Goal: Task Accomplishment & Management: Use online tool/utility

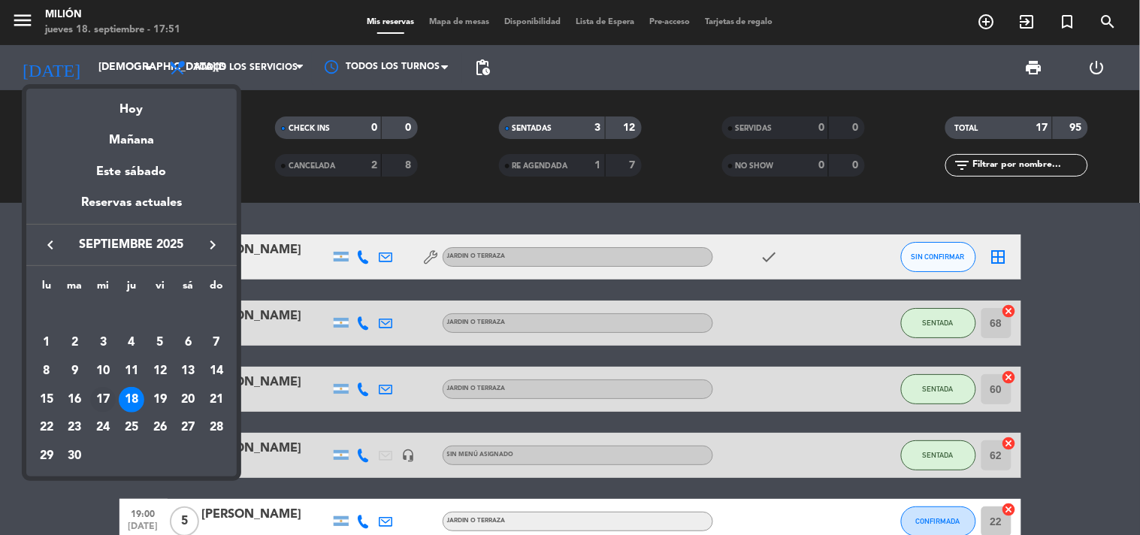
scroll to position [751, 0]
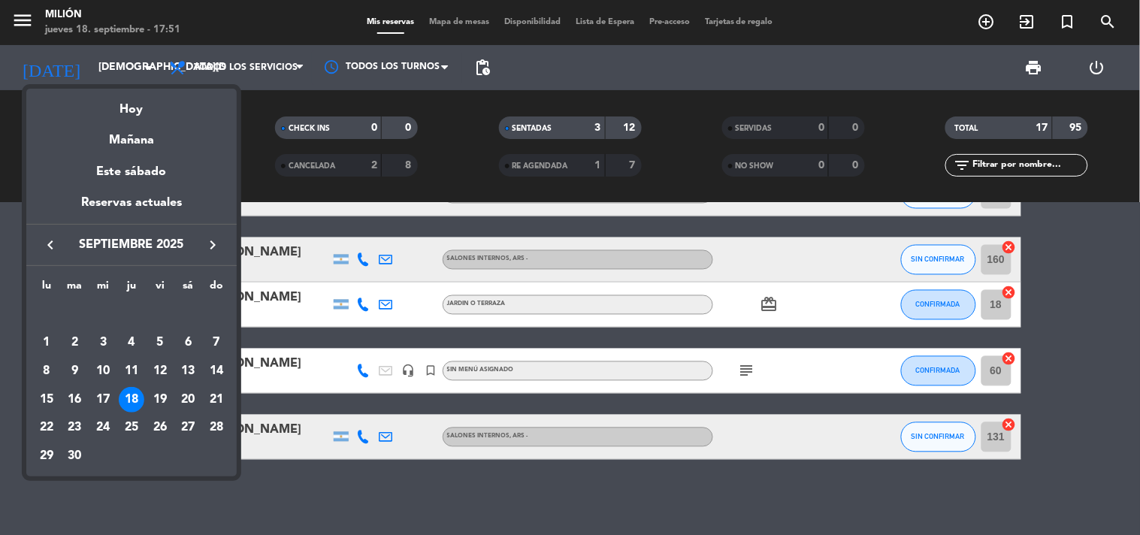
click at [0, 343] on div at bounding box center [570, 267] width 1140 height 535
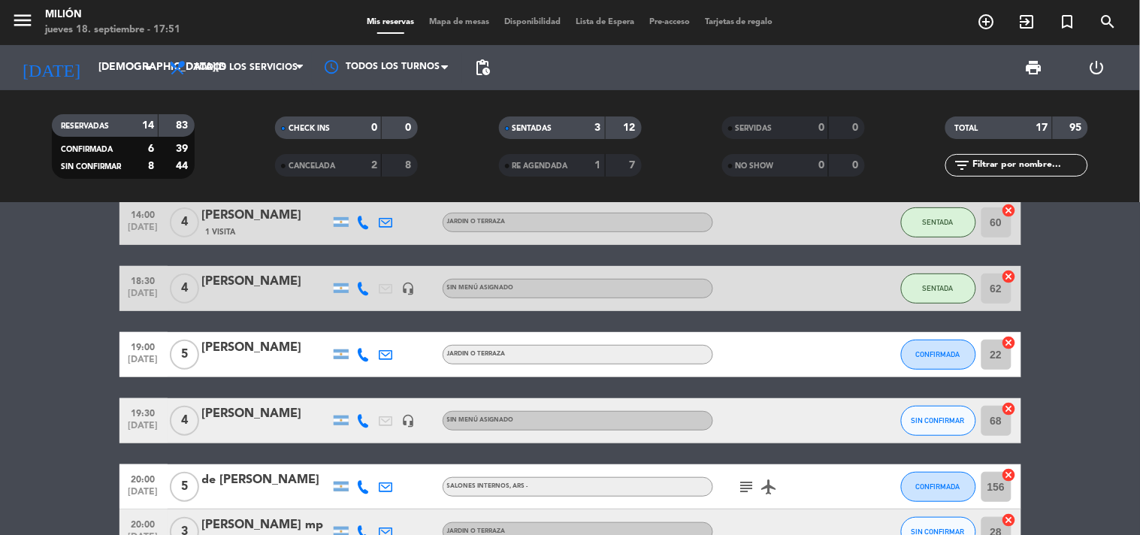
scroll to position [83, 0]
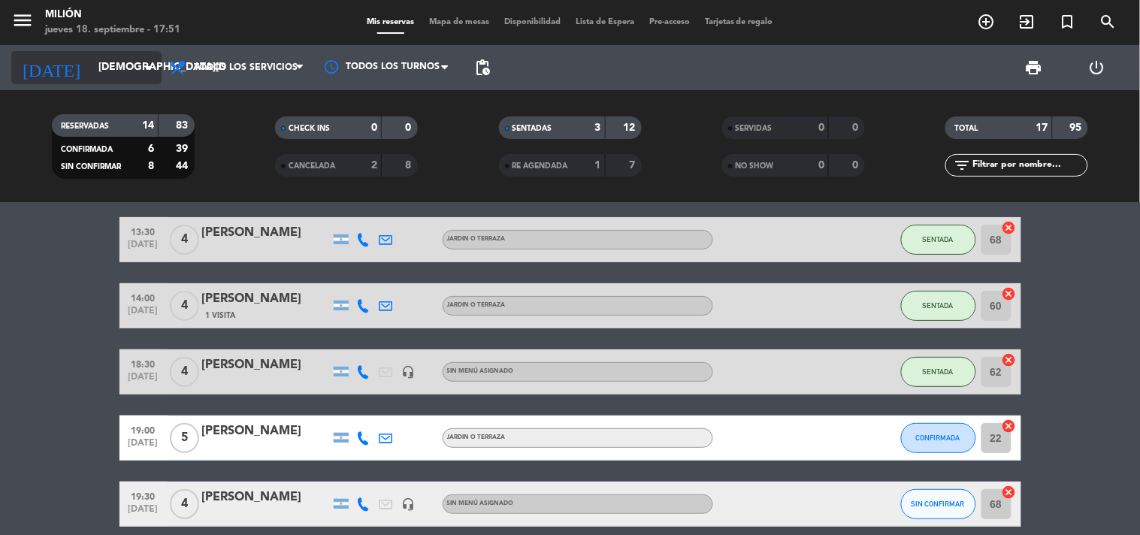
click at [141, 68] on icon "arrow_drop_down" at bounding box center [149, 68] width 18 height 18
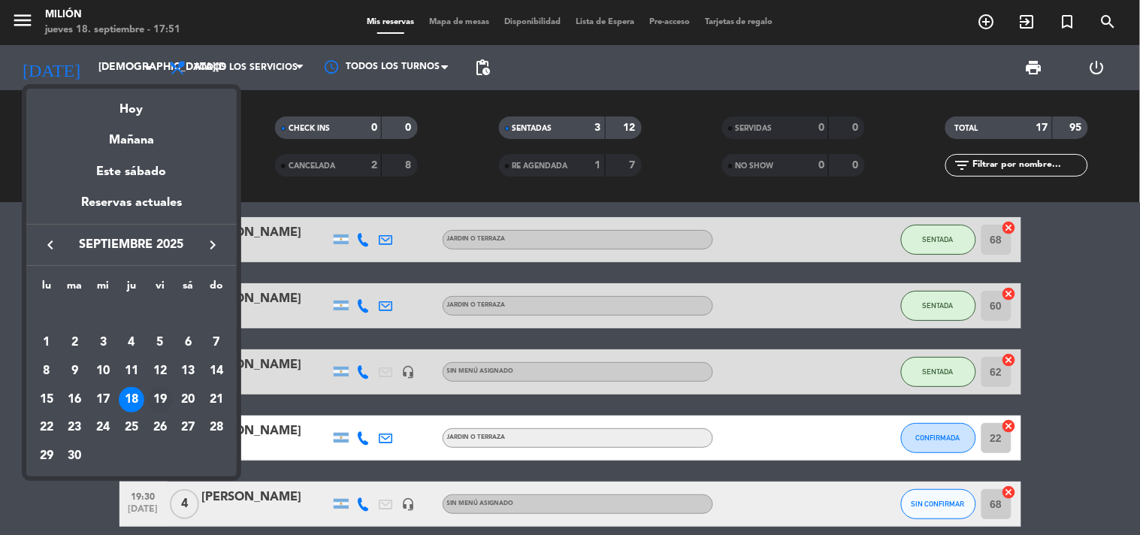
click at [160, 394] on div "19" at bounding box center [160, 400] width 26 height 26
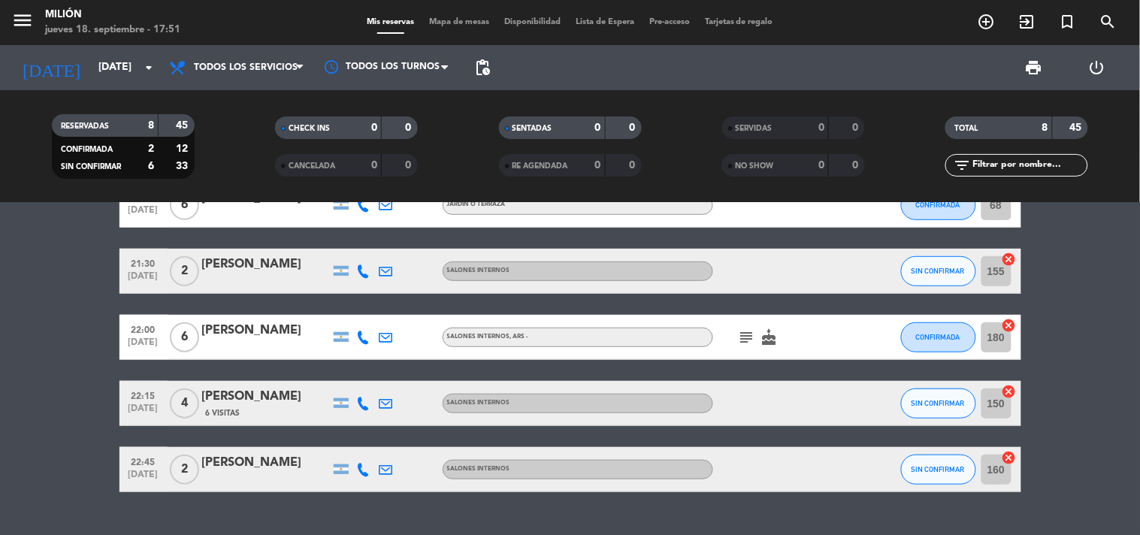
scroll to position [282, 0]
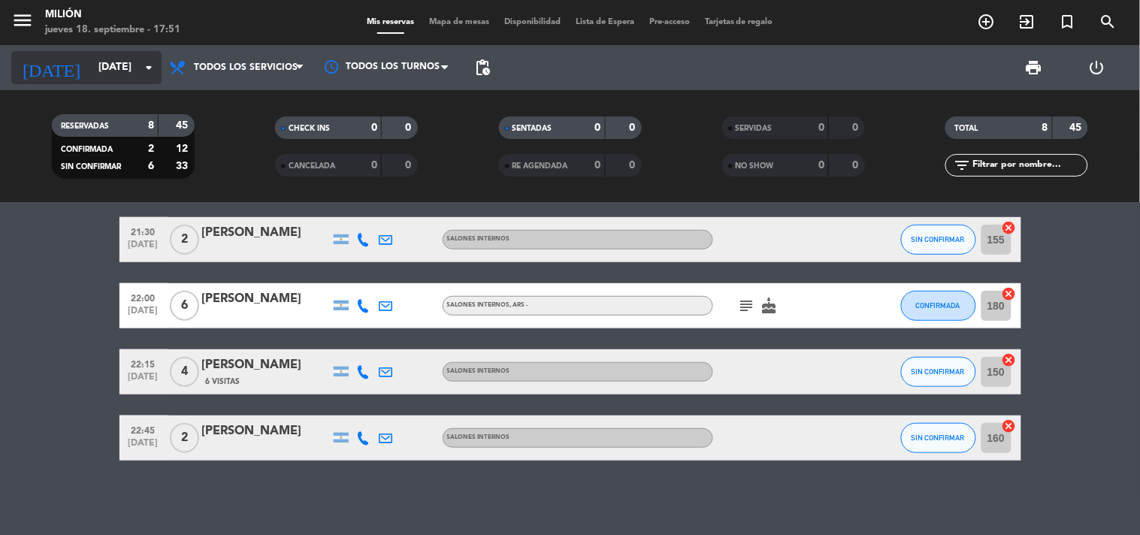
click at [104, 51] on div "[DATE] [DATE] arrow_drop_down" at bounding box center [86, 67] width 150 height 33
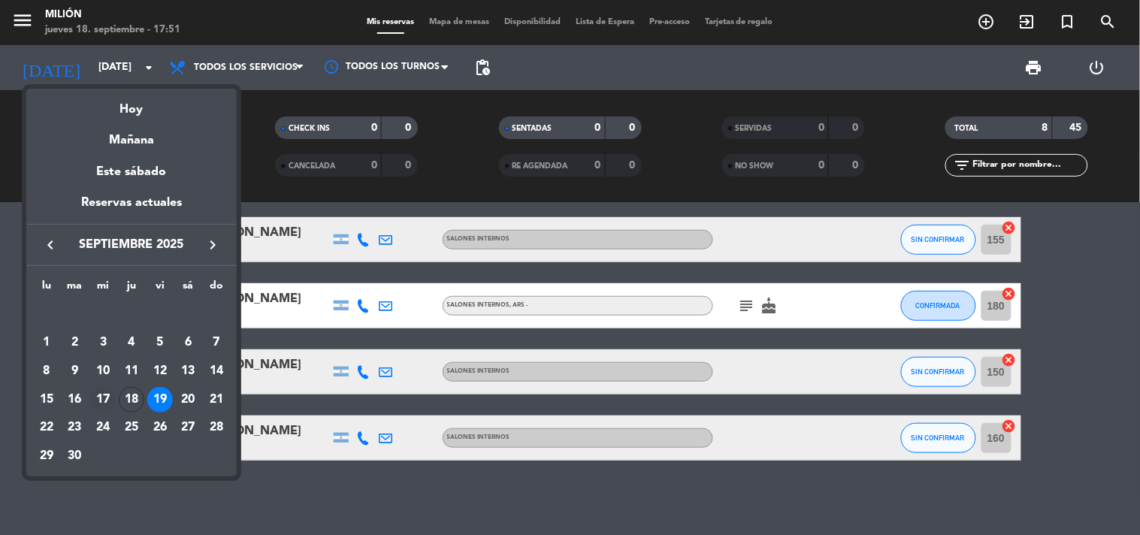
click at [104, 398] on div "17" at bounding box center [103, 400] width 26 height 26
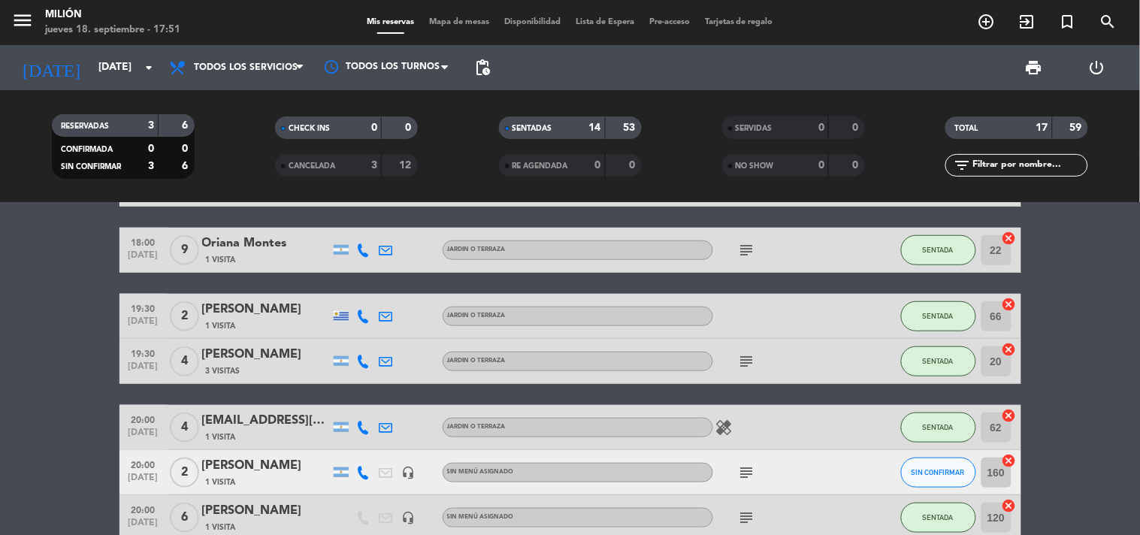
scroll to position [365, 0]
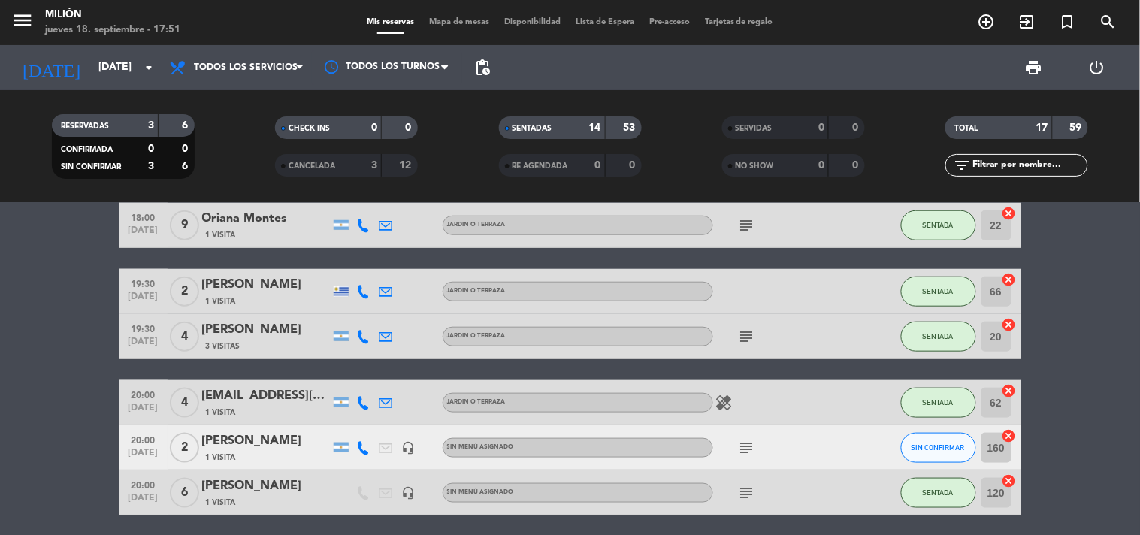
click at [47, 403] on bookings-row "11:30 [DATE] 2 [PERSON_NAME] 1 Visita Sin menú asignado subject cake SENTADA 66…" at bounding box center [570, 336] width 1140 height 934
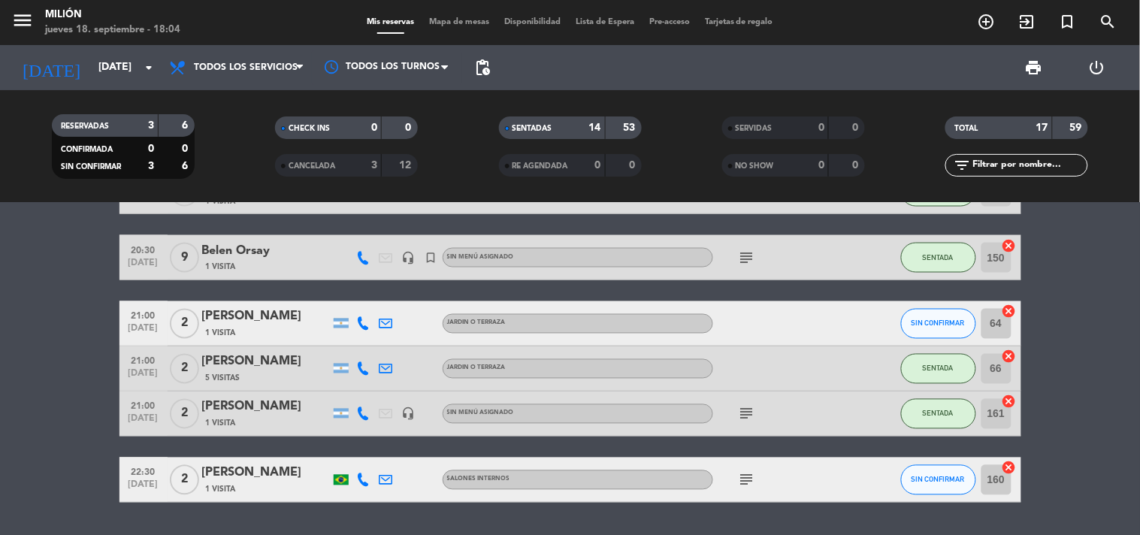
scroll to position [667, 0]
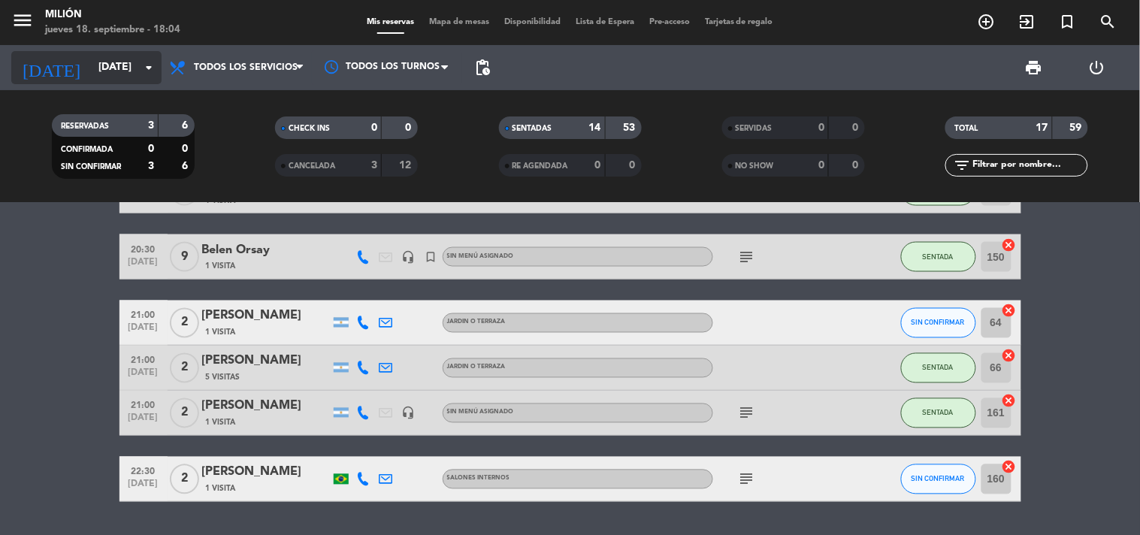
click at [96, 62] on input "[DATE]" at bounding box center [162, 67] width 143 height 27
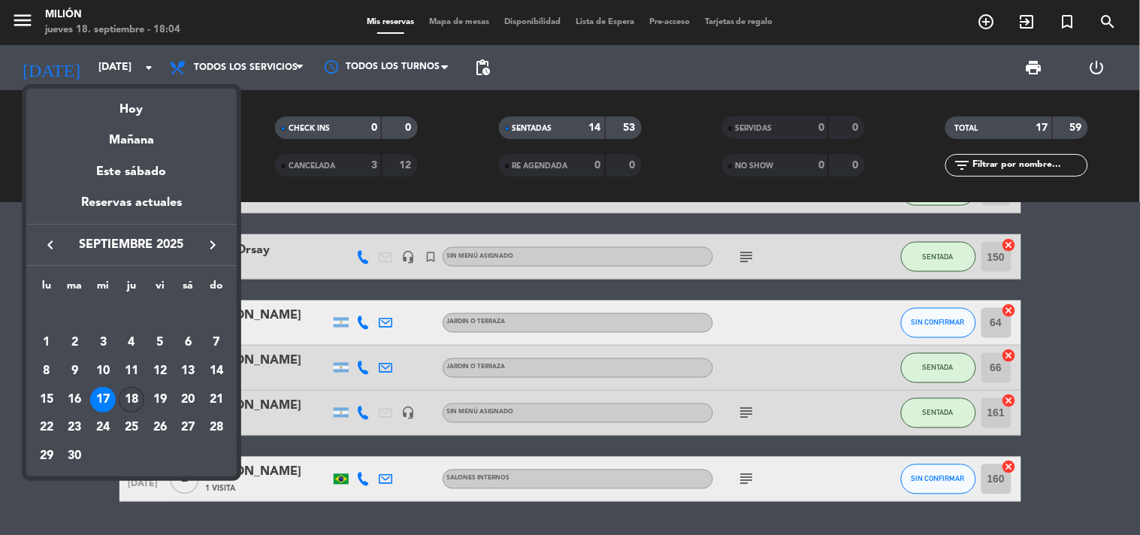
click at [131, 400] on div "18" at bounding box center [132, 400] width 26 height 26
type input "[DEMOGRAPHIC_DATA][DATE]"
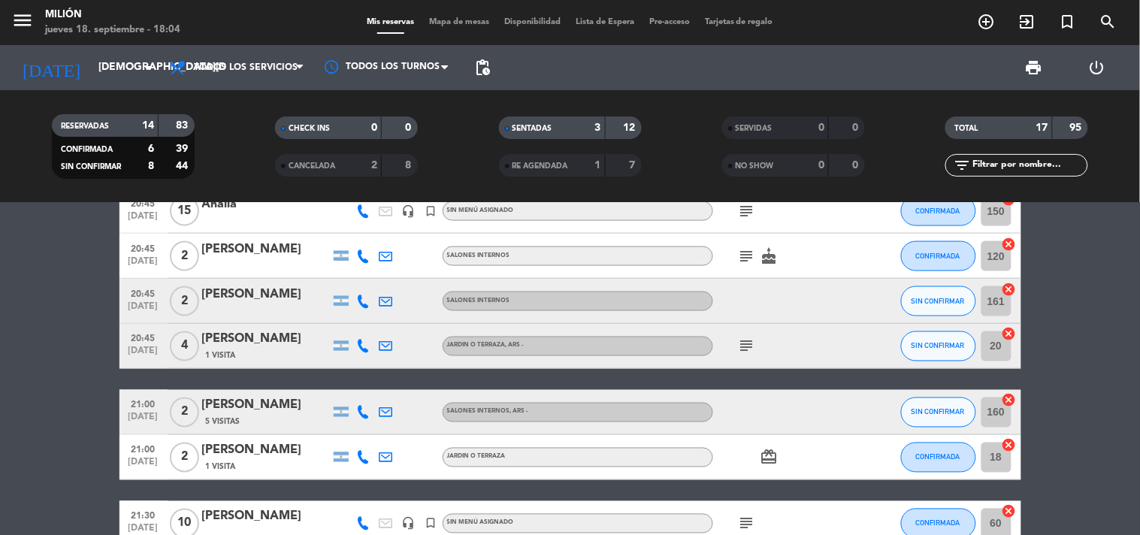
scroll to position [500, 0]
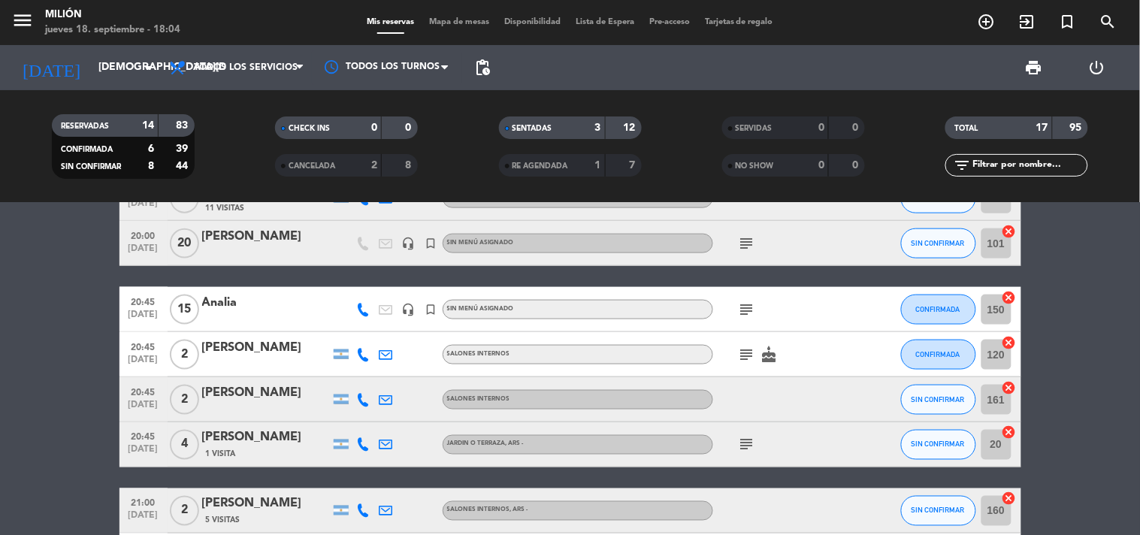
click at [748, 312] on icon "subject" at bounding box center [747, 309] width 18 height 18
click at [747, 448] on icon "subject" at bounding box center [747, 445] width 18 height 18
click at [744, 303] on icon "subject" at bounding box center [747, 309] width 18 height 18
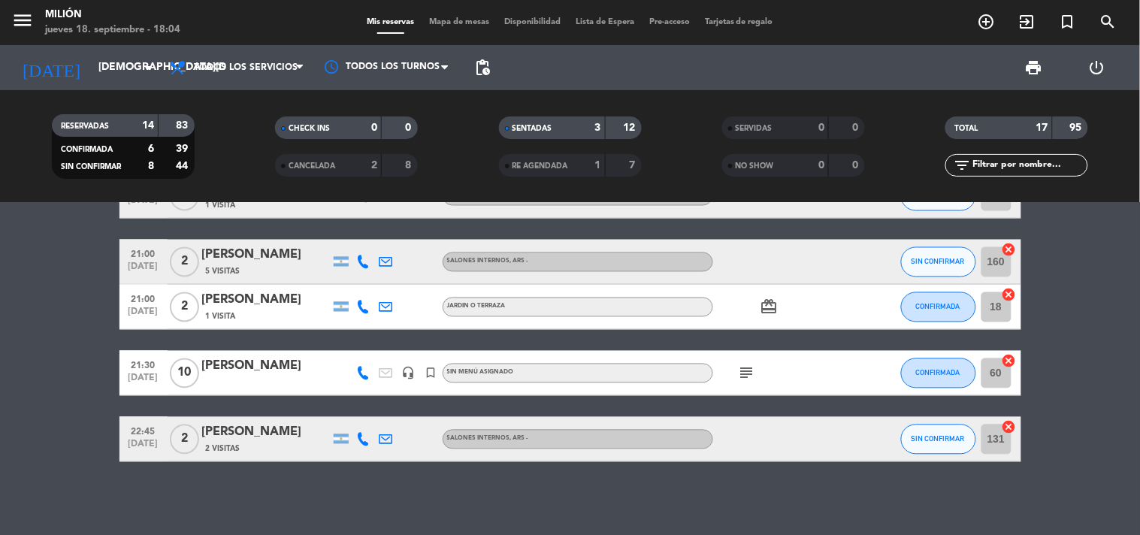
scroll to position [751, 0]
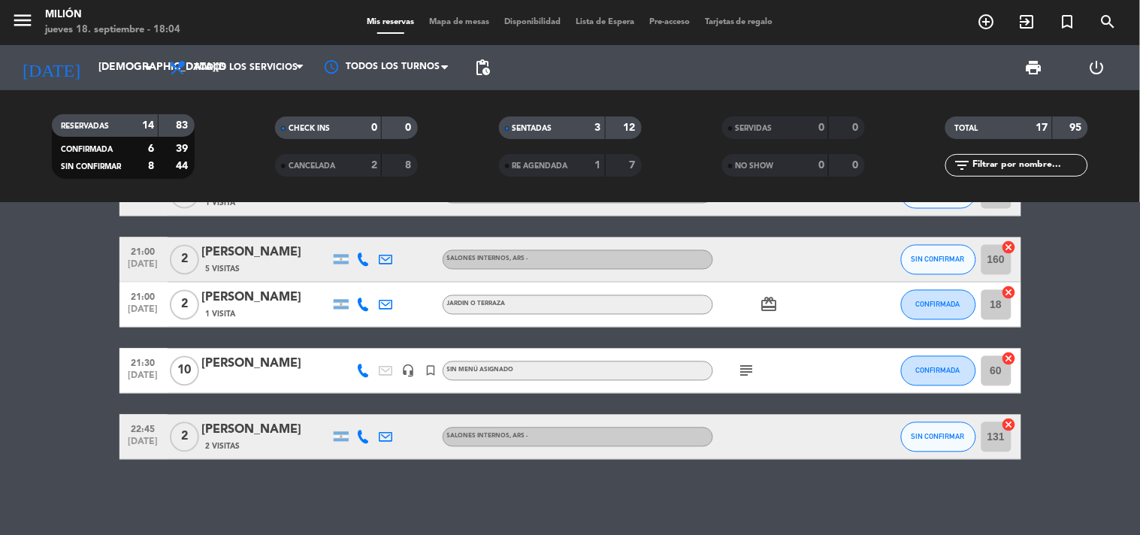
click at [744, 379] on div "subject" at bounding box center [780, 371] width 135 height 44
click at [747, 365] on icon "subject" at bounding box center [747, 371] width 18 height 18
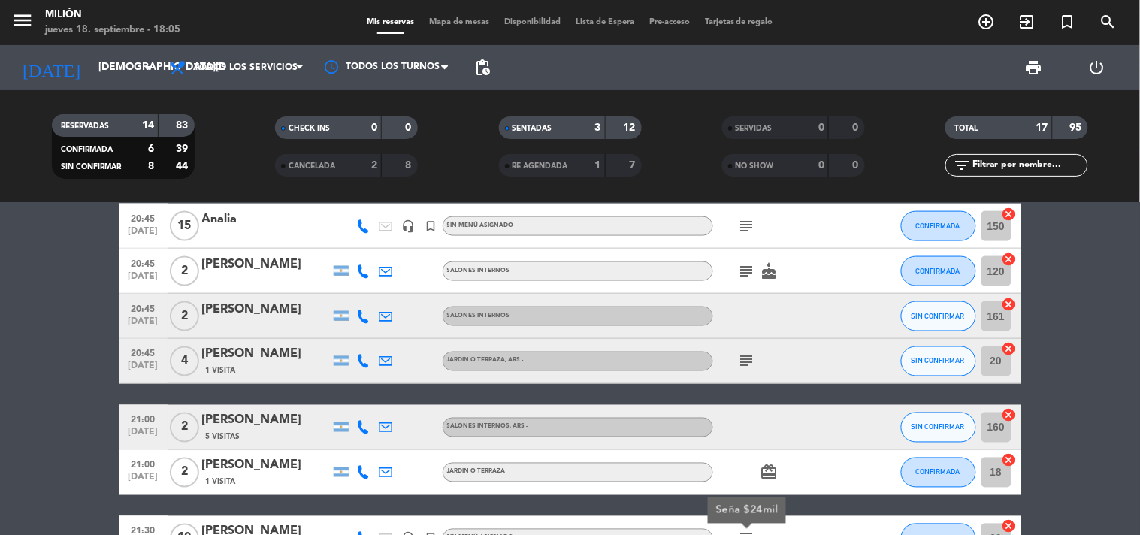
scroll to position [500, 0]
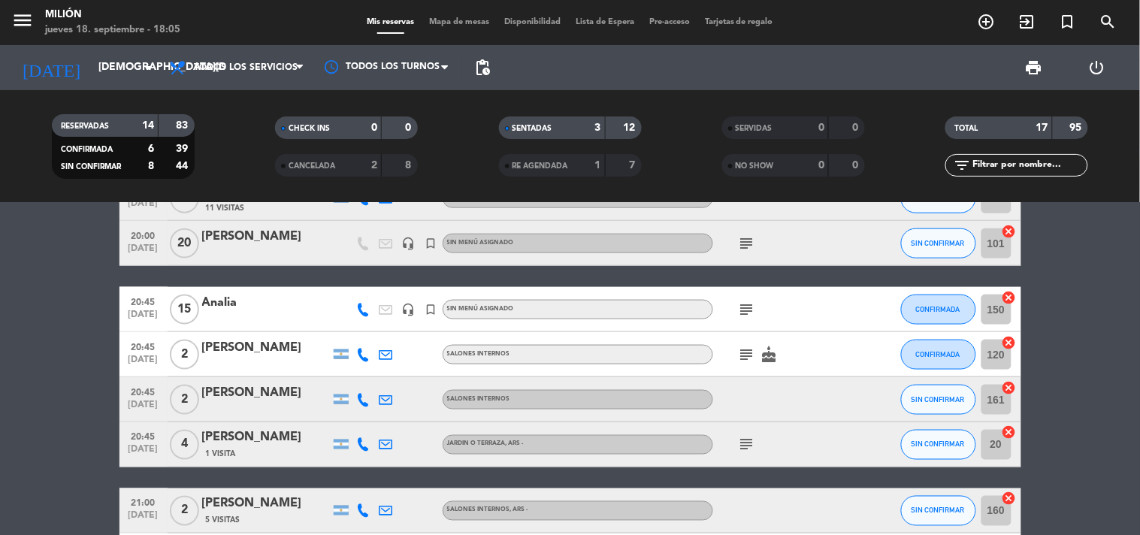
click at [739, 309] on icon "subject" at bounding box center [747, 309] width 18 height 18
click at [738, 310] on icon "subject" at bounding box center [747, 309] width 18 height 18
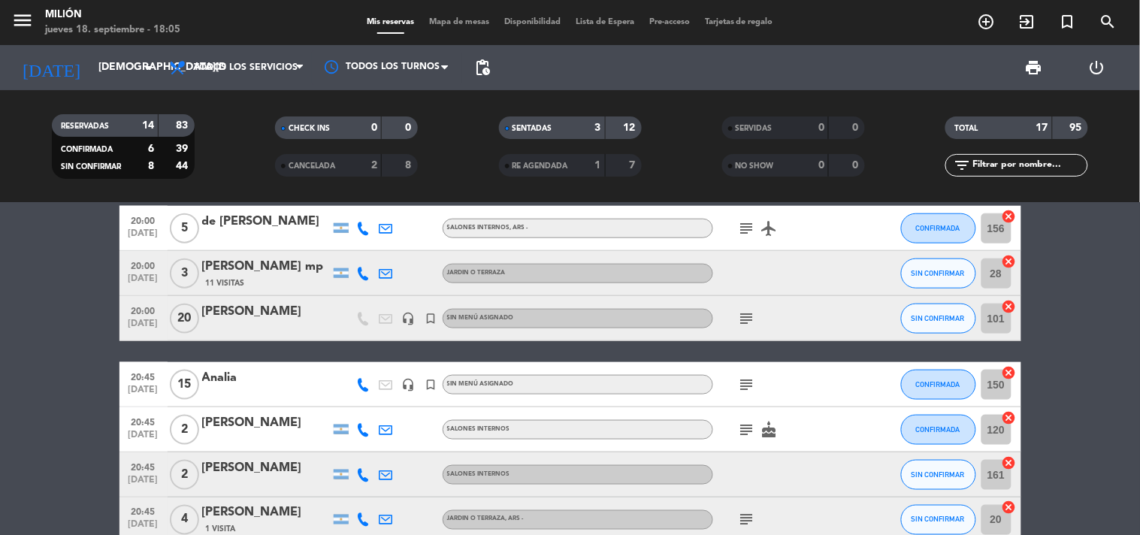
scroll to position [334, 0]
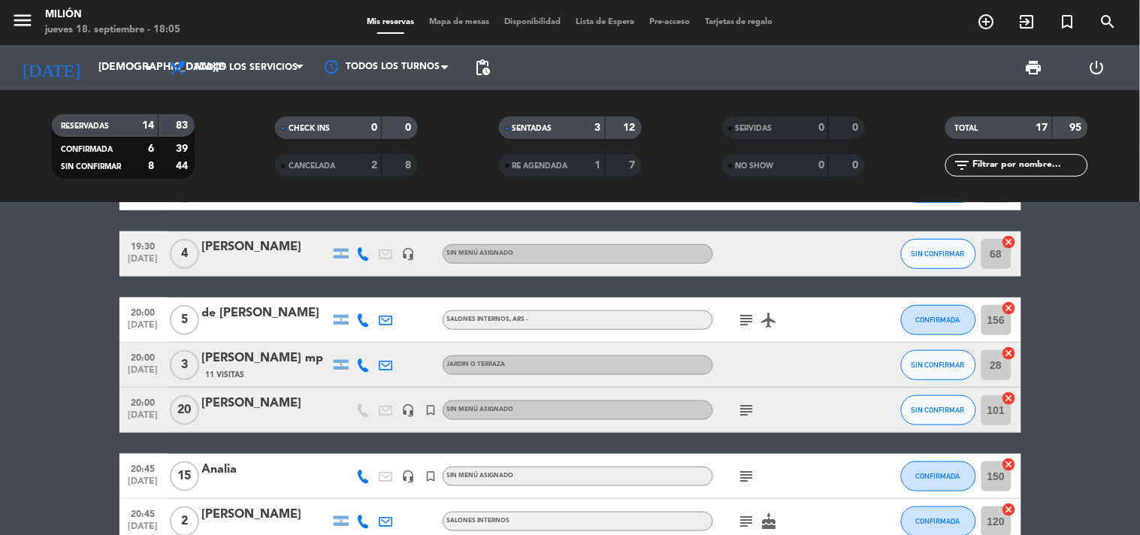
click at [747, 411] on icon "subject" at bounding box center [747, 410] width 18 height 18
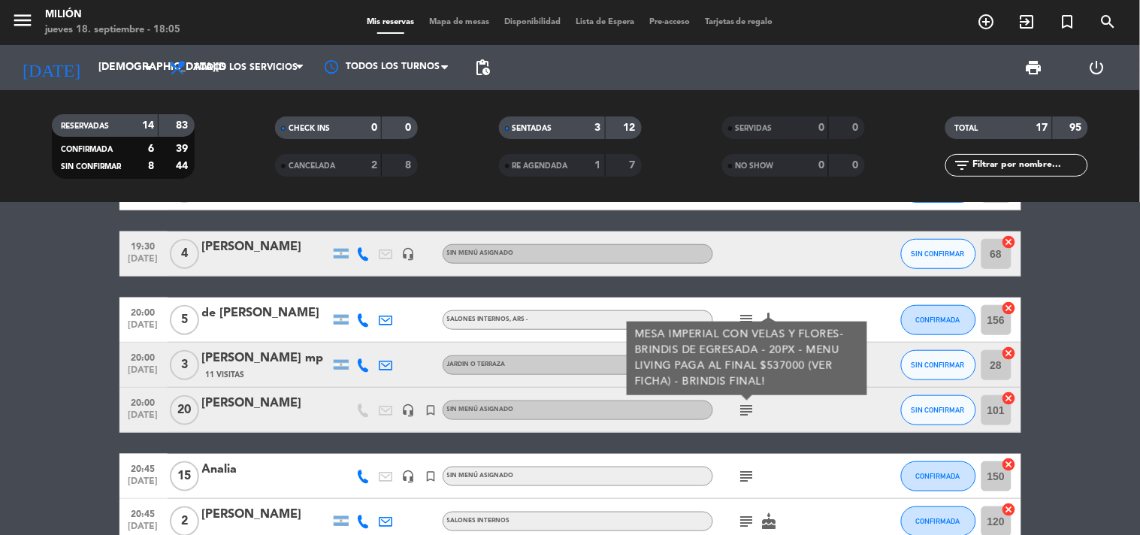
click at [747, 411] on icon "subject" at bounding box center [747, 410] width 18 height 18
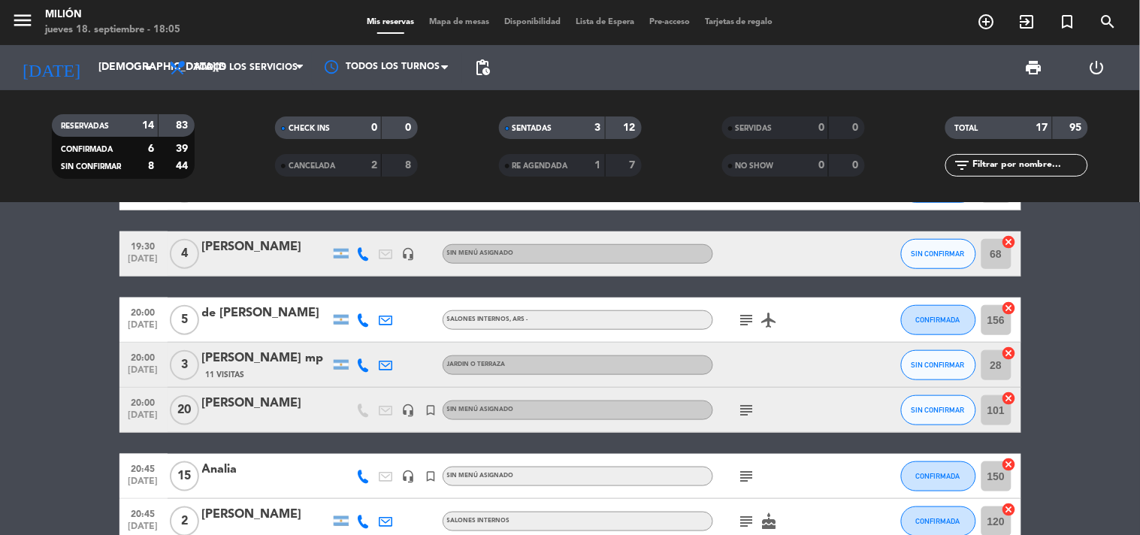
click at [744, 411] on icon "subject" at bounding box center [747, 410] width 18 height 18
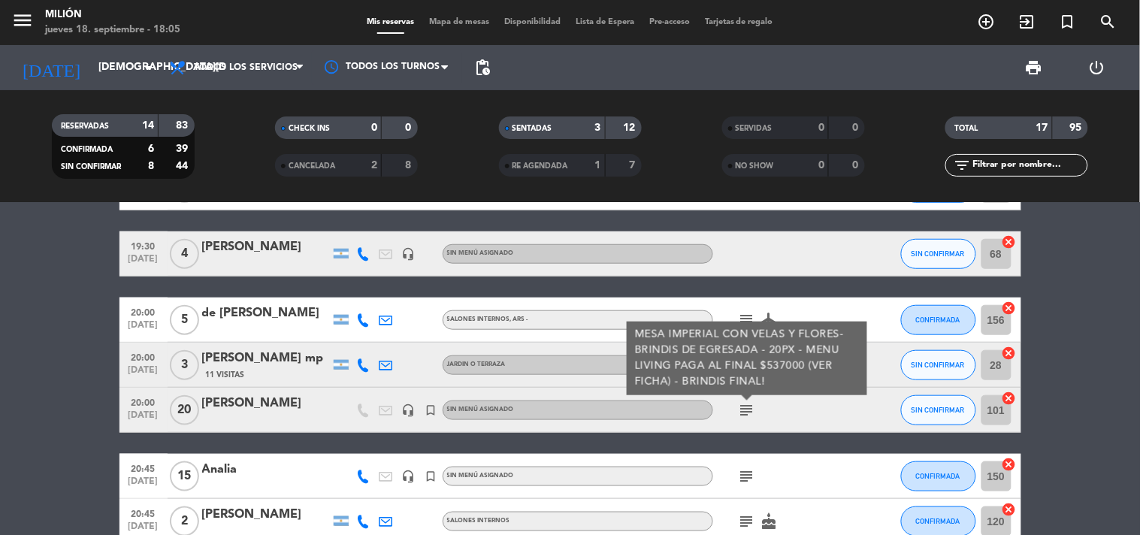
scroll to position [417, 0]
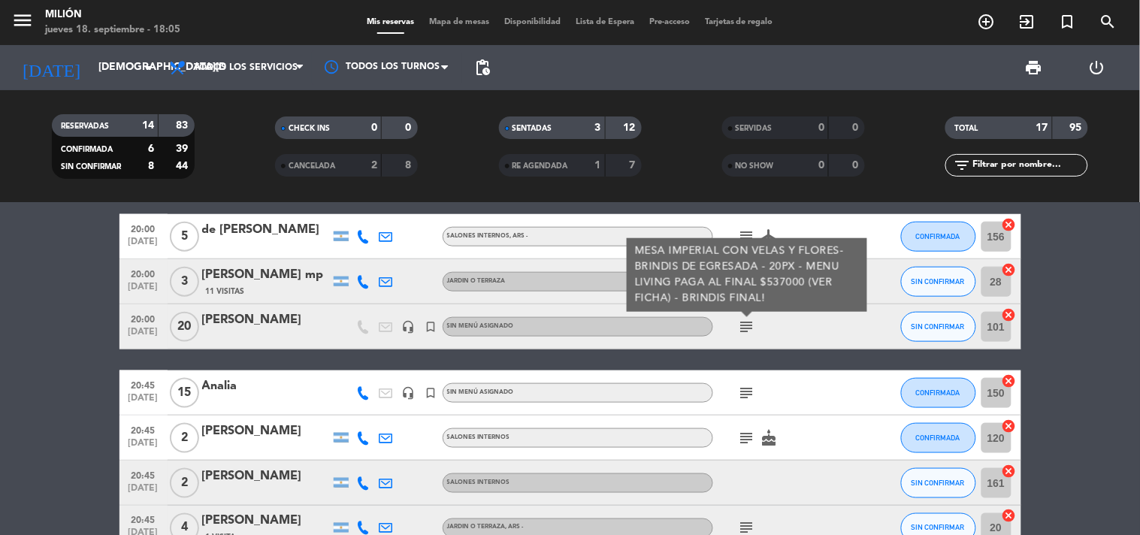
click at [746, 395] on icon "subject" at bounding box center [747, 393] width 18 height 18
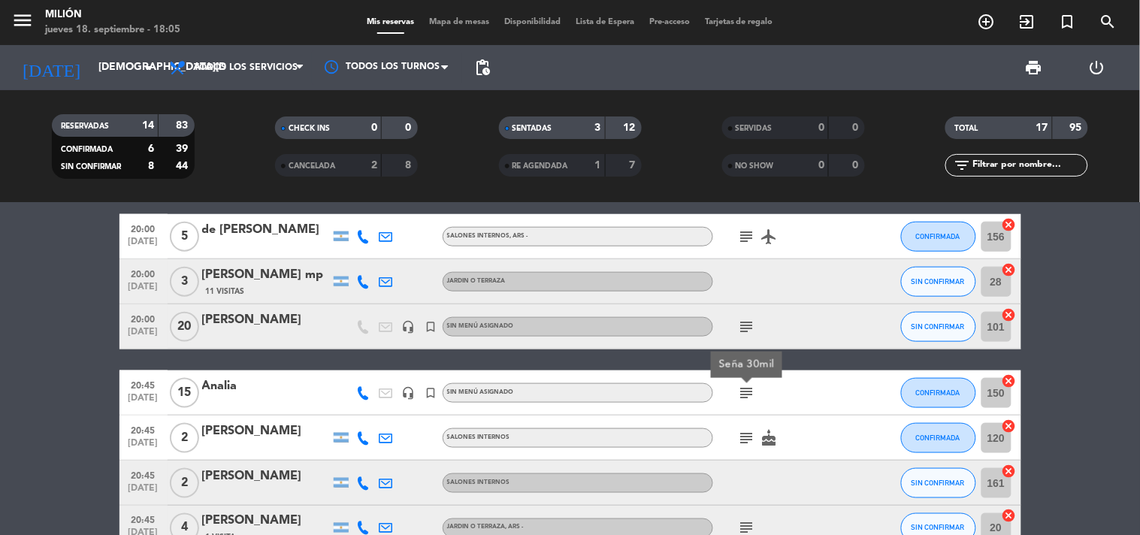
click at [749, 325] on icon "subject" at bounding box center [747, 327] width 18 height 18
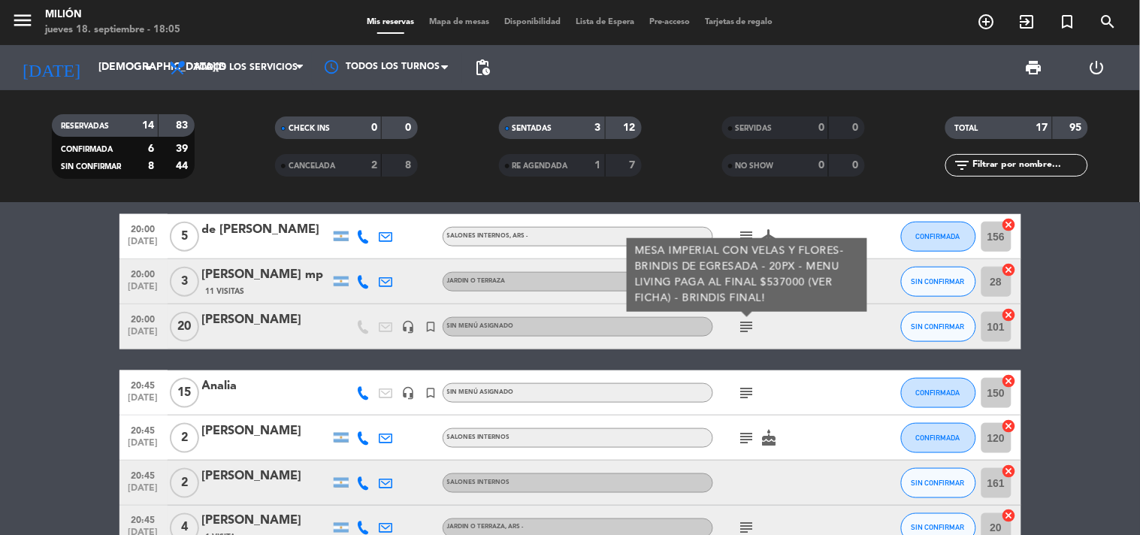
click at [747, 384] on icon "subject" at bounding box center [747, 393] width 18 height 18
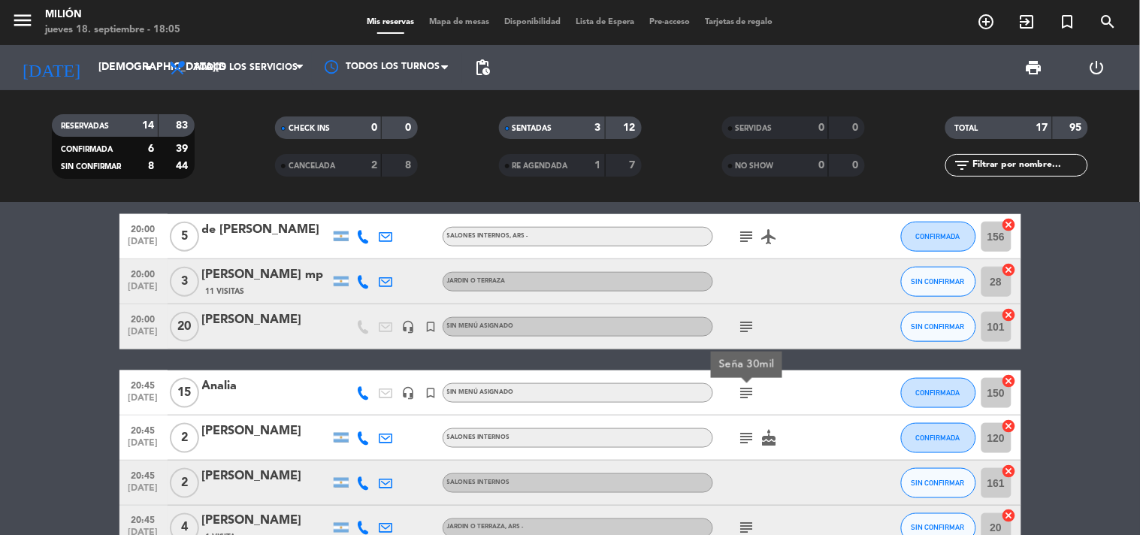
scroll to position [500, 0]
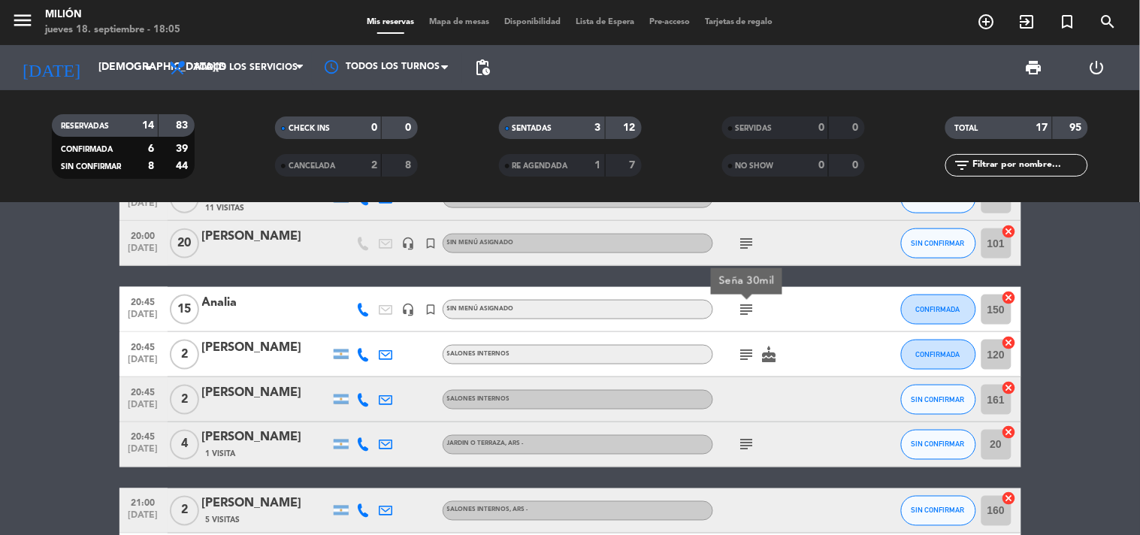
click at [747, 362] on icon "subject" at bounding box center [747, 355] width 18 height 18
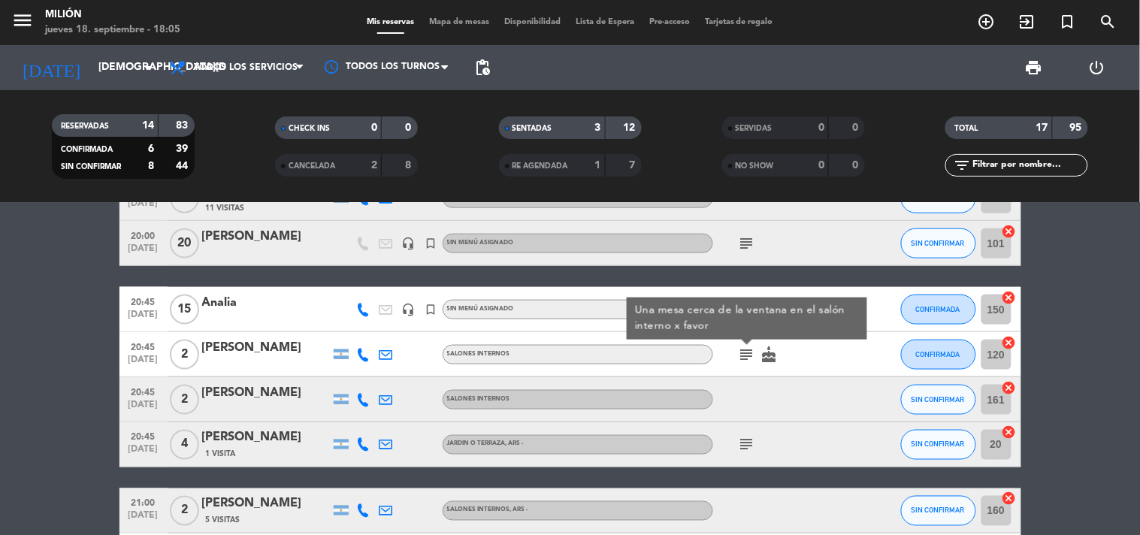
click at [747, 362] on icon "subject" at bounding box center [747, 355] width 18 height 18
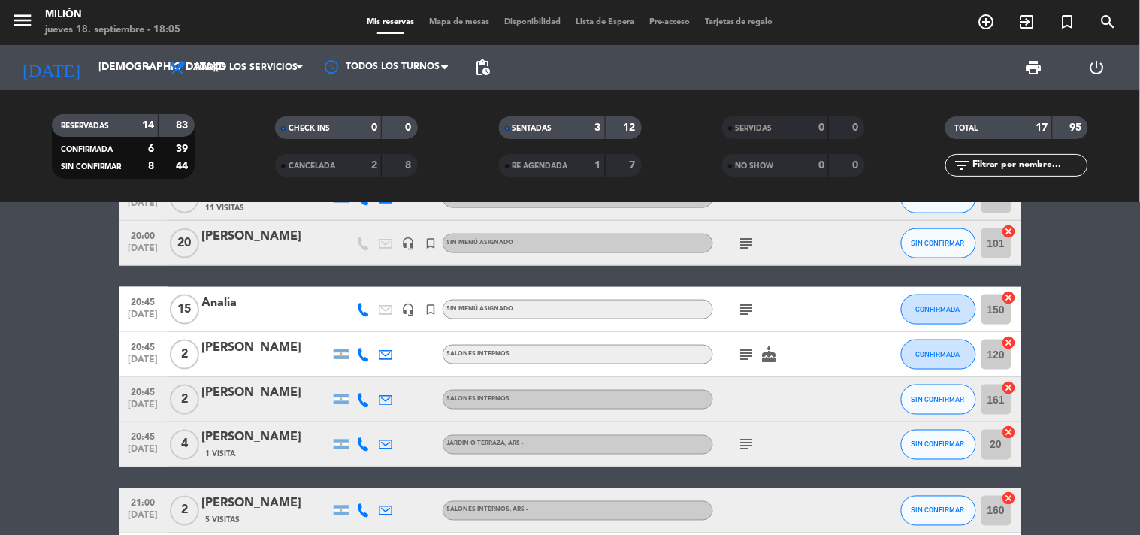
scroll to position [584, 0]
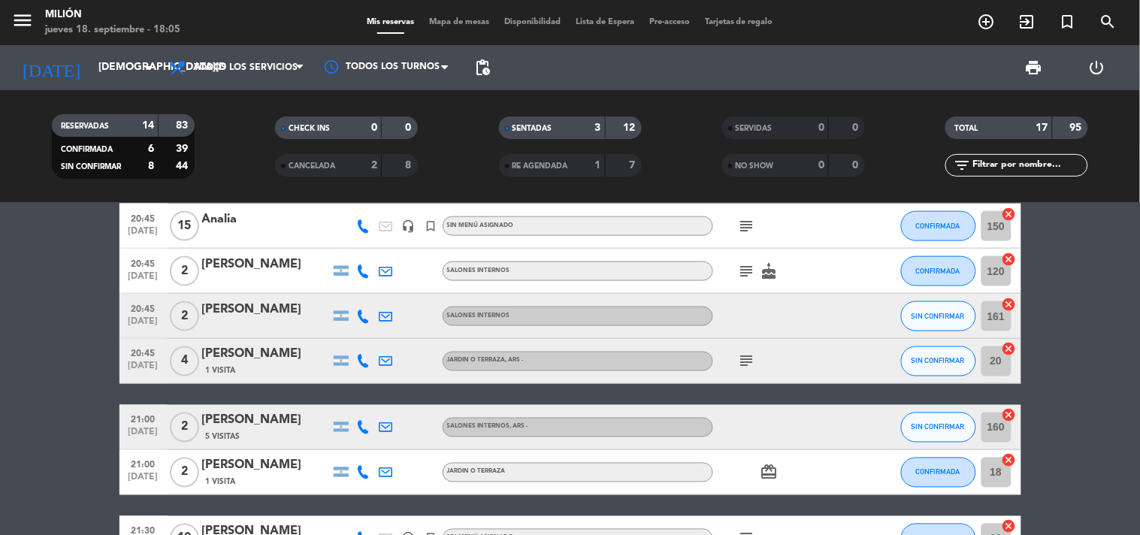
click at [747, 367] on icon "subject" at bounding box center [747, 361] width 18 height 18
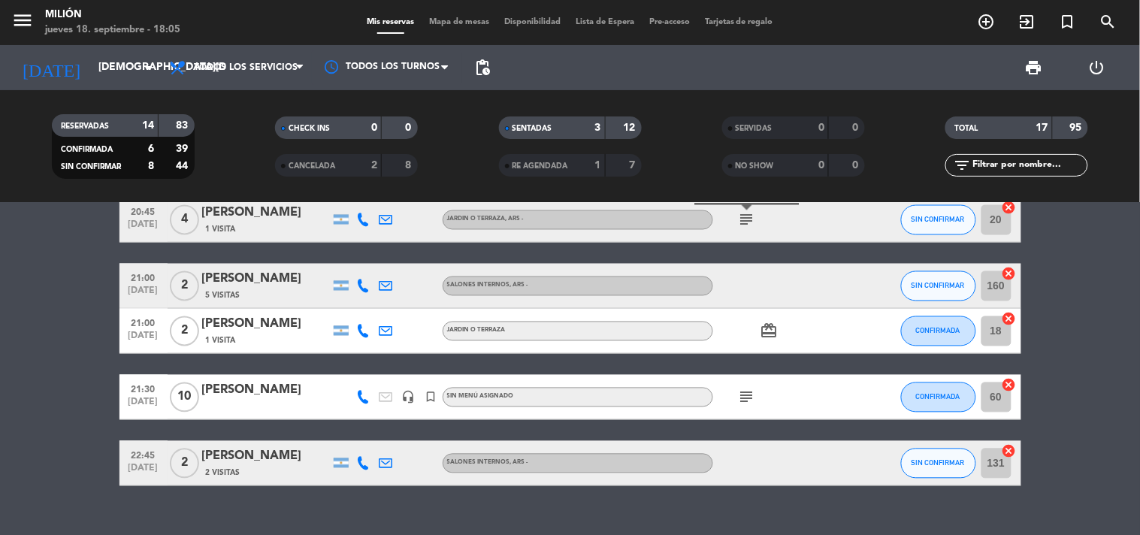
scroll to position [751, 0]
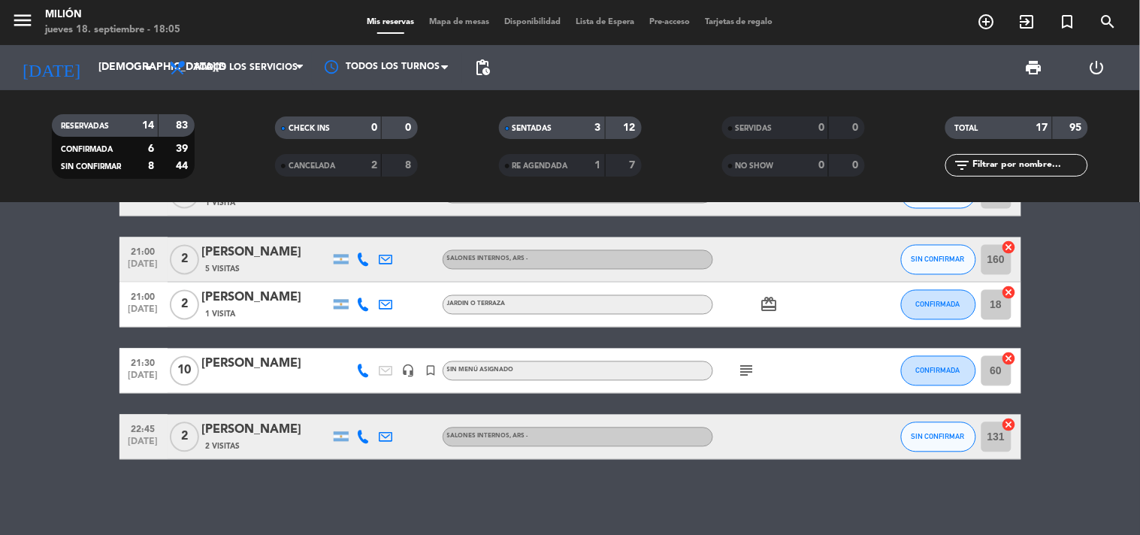
click at [746, 373] on icon "subject" at bounding box center [747, 371] width 18 height 18
click at [746, 374] on icon "subject" at bounding box center [747, 371] width 18 height 18
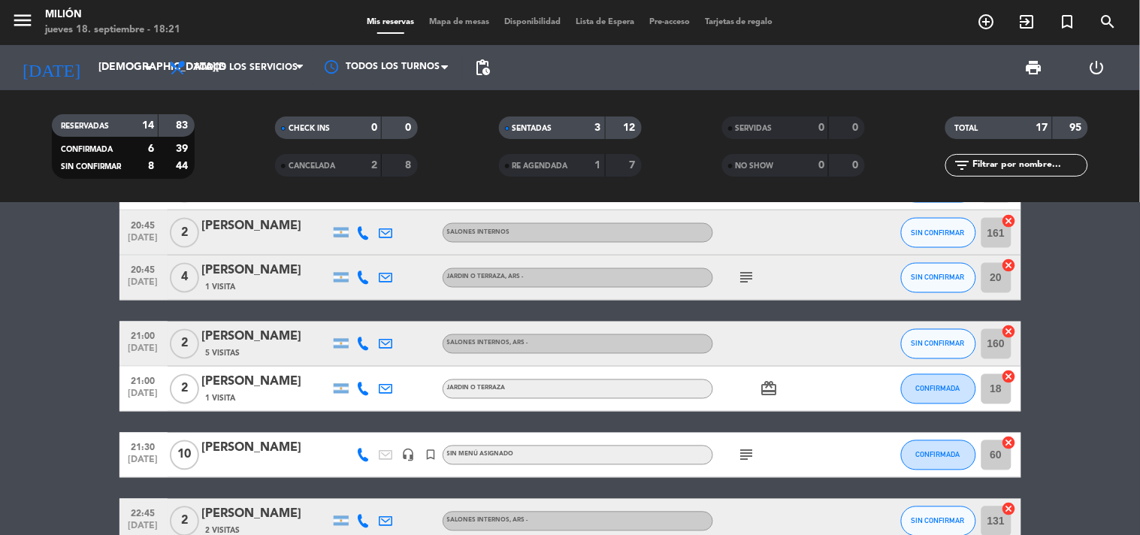
click at [471, 19] on span "Mapa de mesas" at bounding box center [458, 22] width 75 height 8
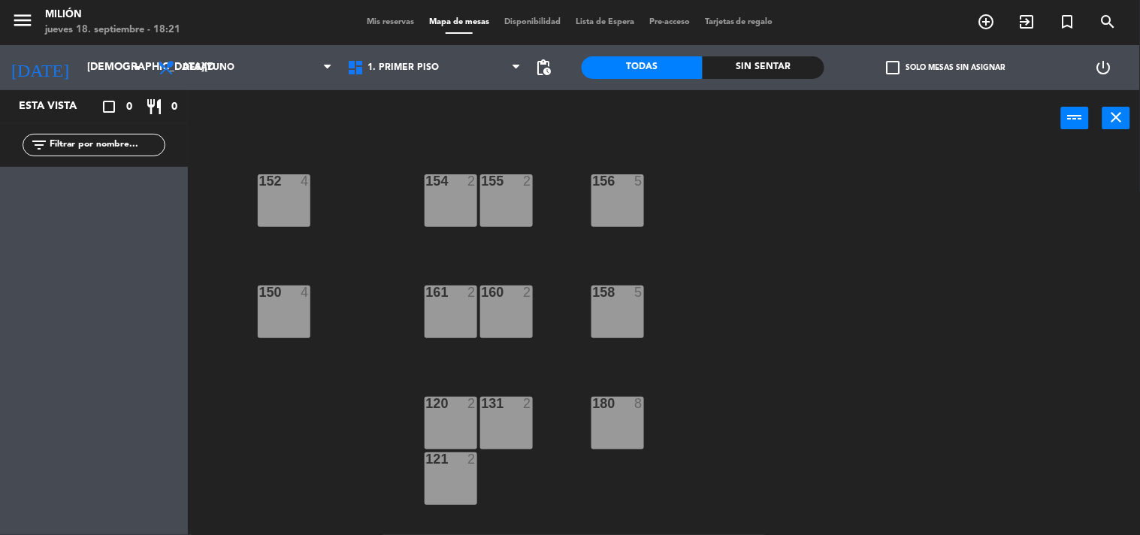
click at [316, 47] on div "Desayuno Brunch Almuerzo Cena Desayuno Desayuno Brunch Almuerzo Cena" at bounding box center [244, 67] width 189 height 45
click at [314, 65] on span "Desayuno" at bounding box center [244, 67] width 189 height 33
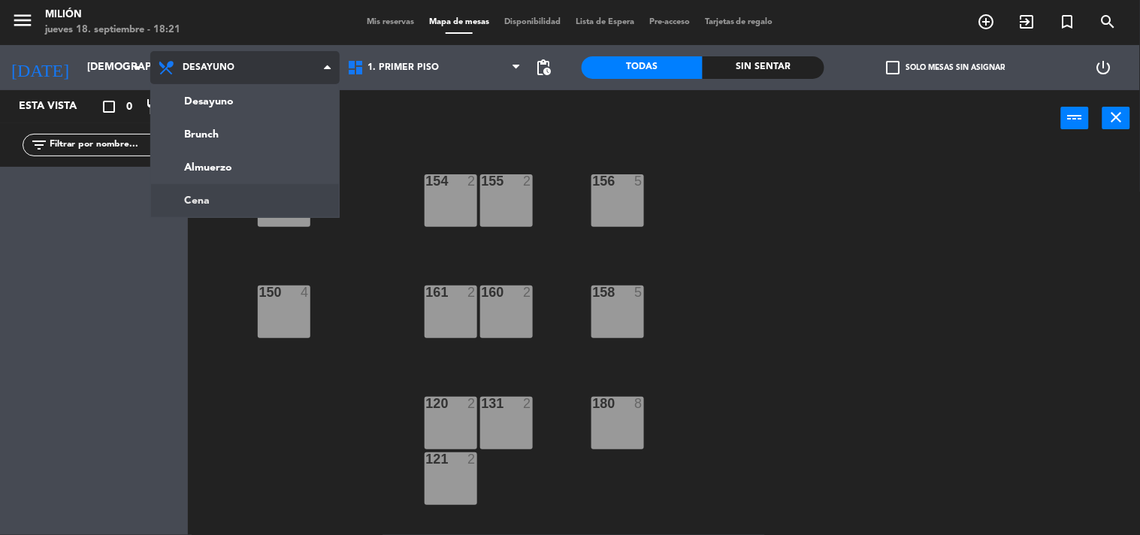
click at [234, 189] on ng-component "menu Milión [DATE] 18. septiembre - 18:21 Mis reservas Mapa de mesas Disponibil…" at bounding box center [570, 268] width 1140 height 536
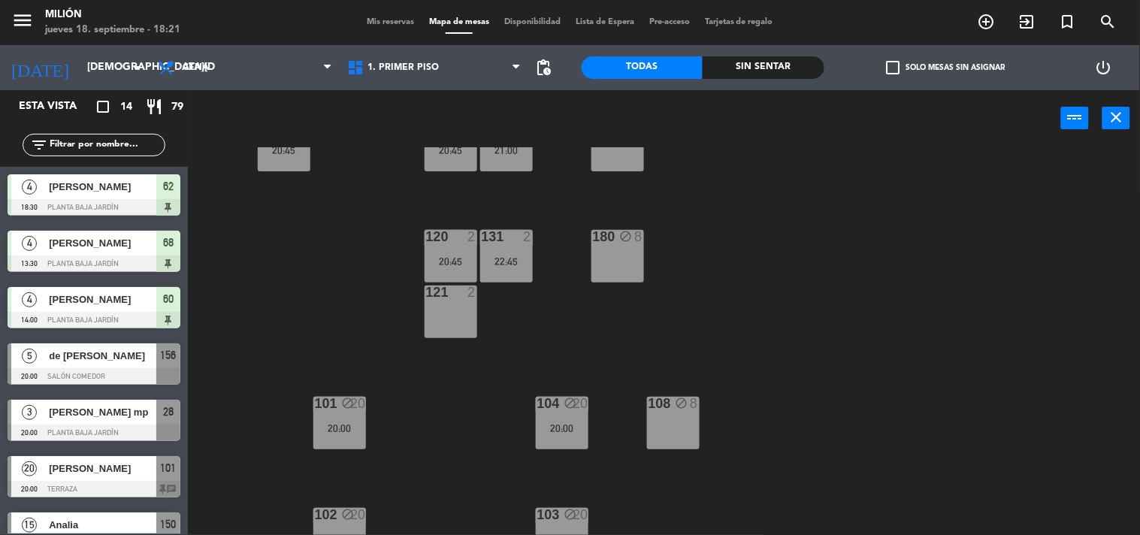
scroll to position [191, 0]
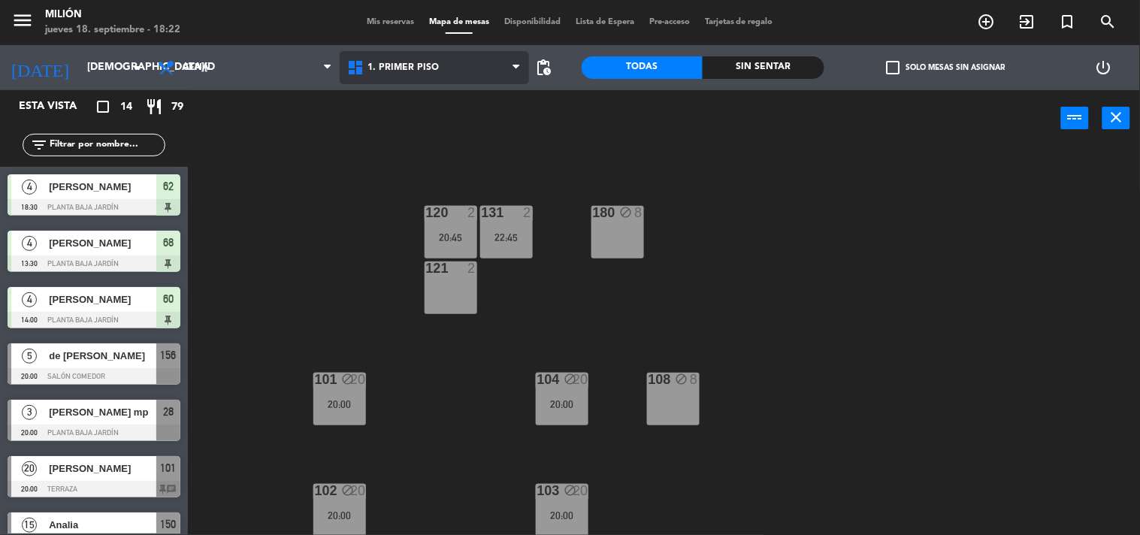
click at [381, 58] on span "1. PRIMER PISO" at bounding box center [434, 67] width 189 height 33
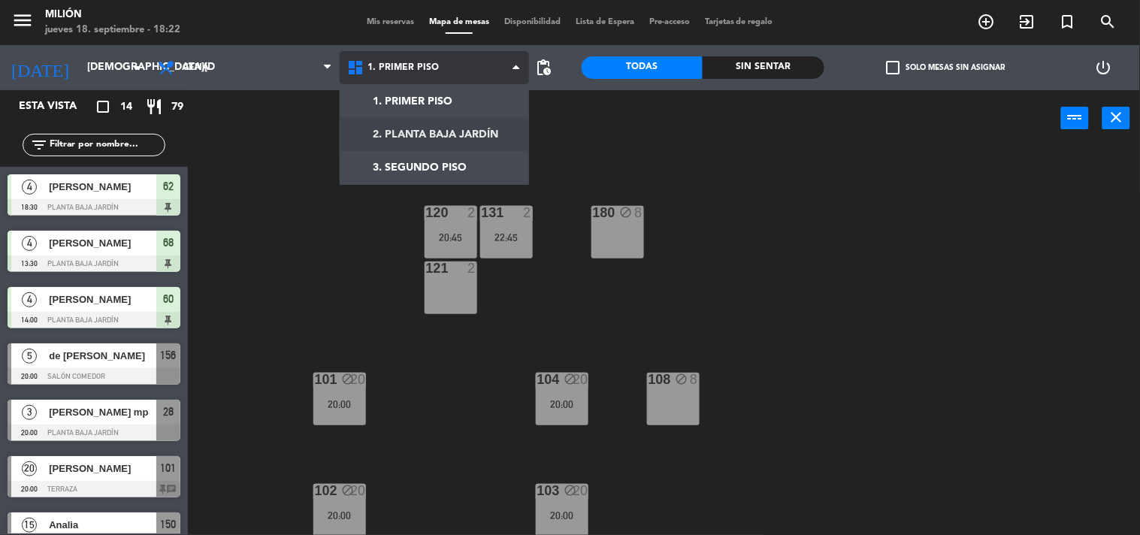
click at [406, 136] on ng-component "menu Milión [DATE] 18. septiembre - 18:22 Mis reservas Mapa de mesas Disponibil…" at bounding box center [570, 268] width 1140 height 536
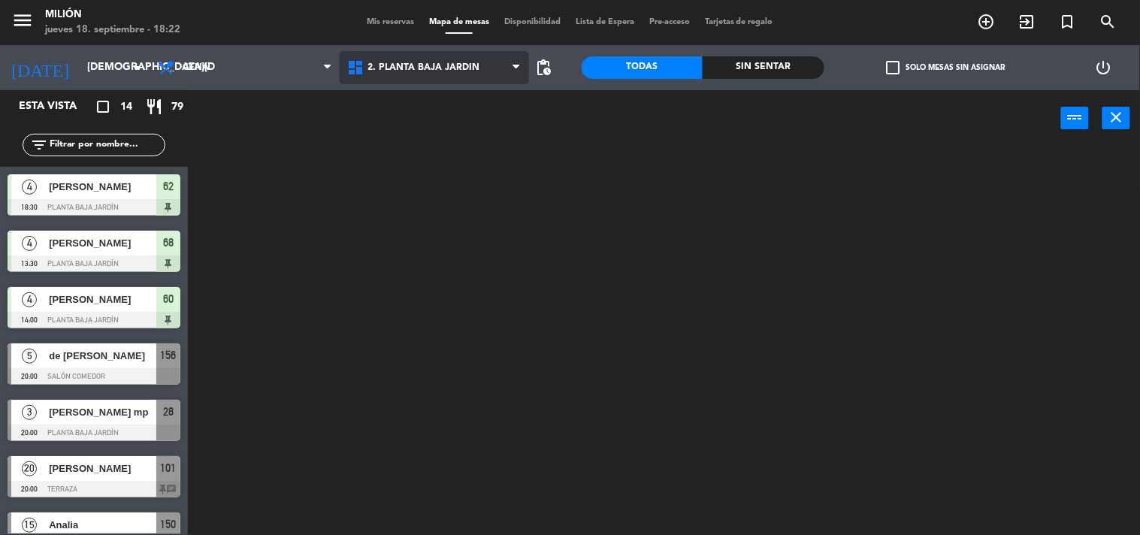
scroll to position [0, 0]
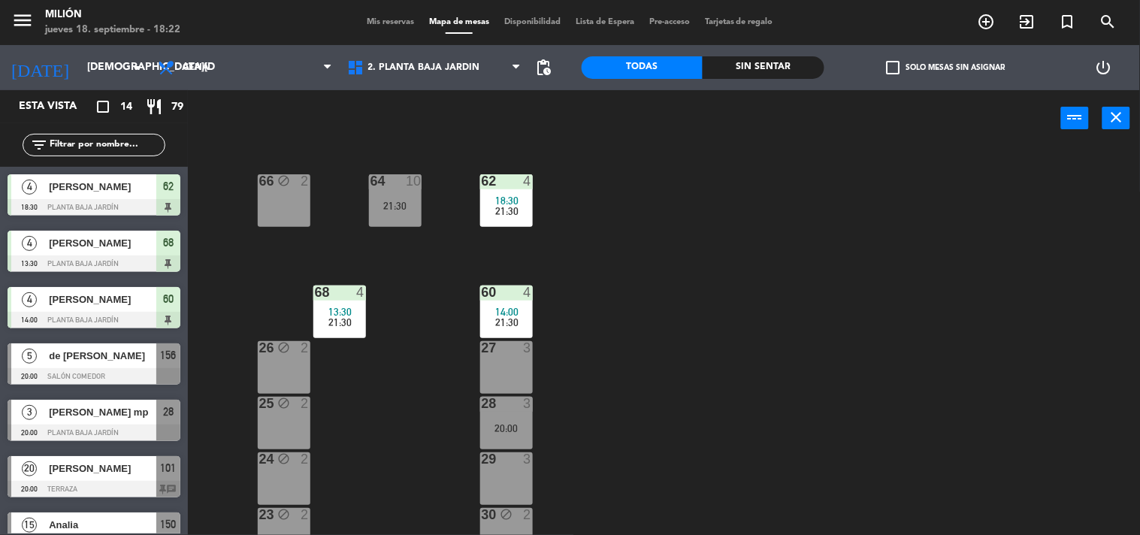
click at [524, 374] on div "27 3" at bounding box center [506, 367] width 53 height 53
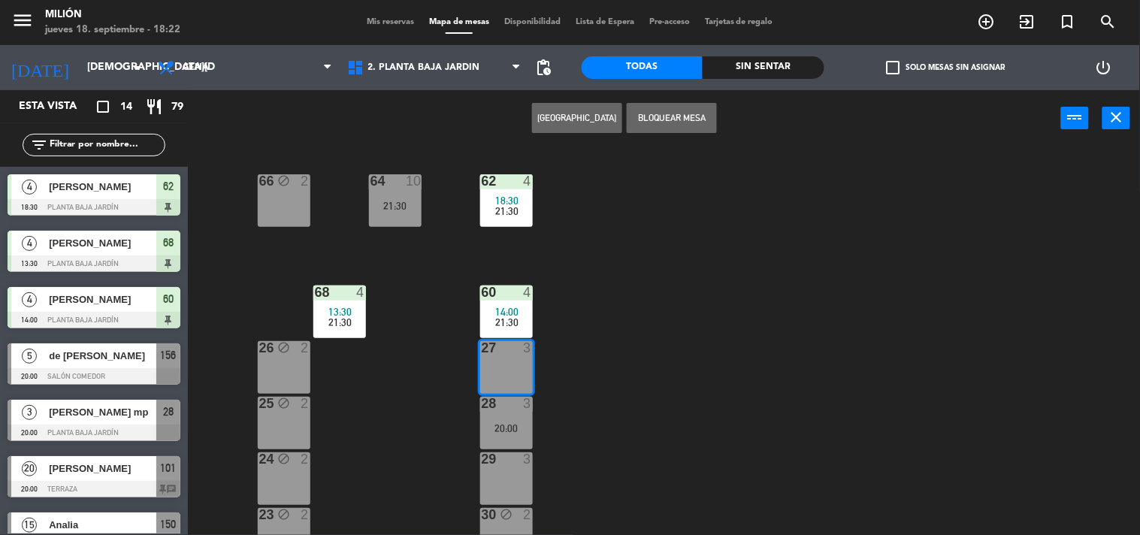
click at [670, 124] on button "Bloquear Mesa" at bounding box center [671, 118] width 90 height 30
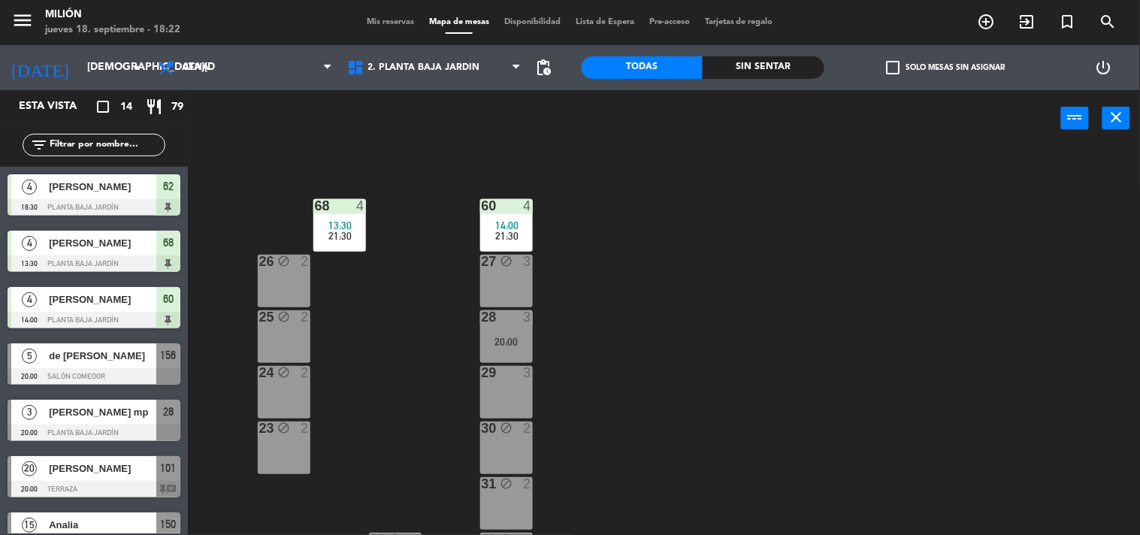
scroll to position [167, 0]
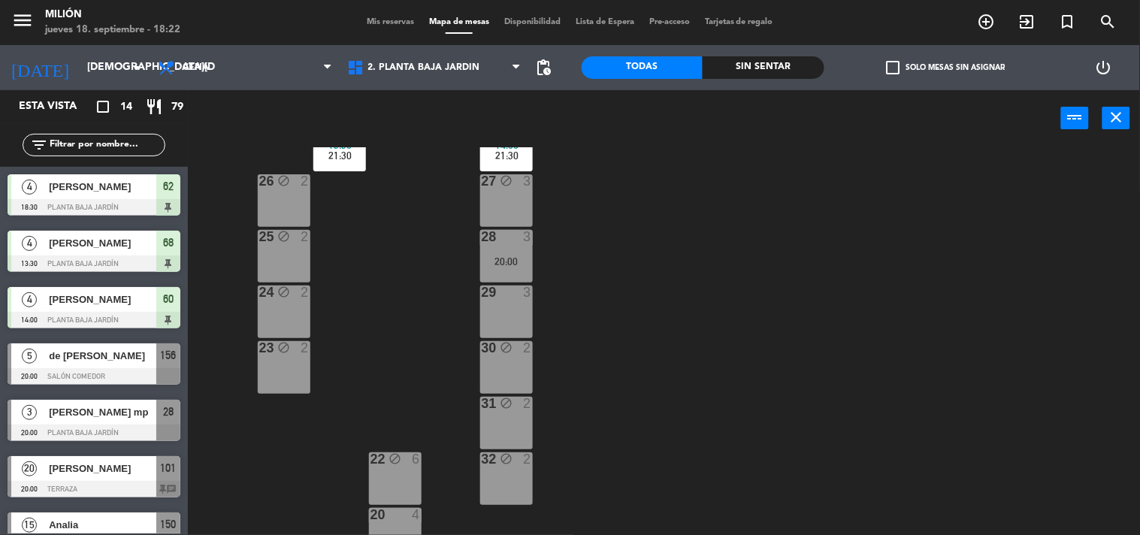
click at [523, 288] on div "3" at bounding box center [527, 292] width 9 height 14
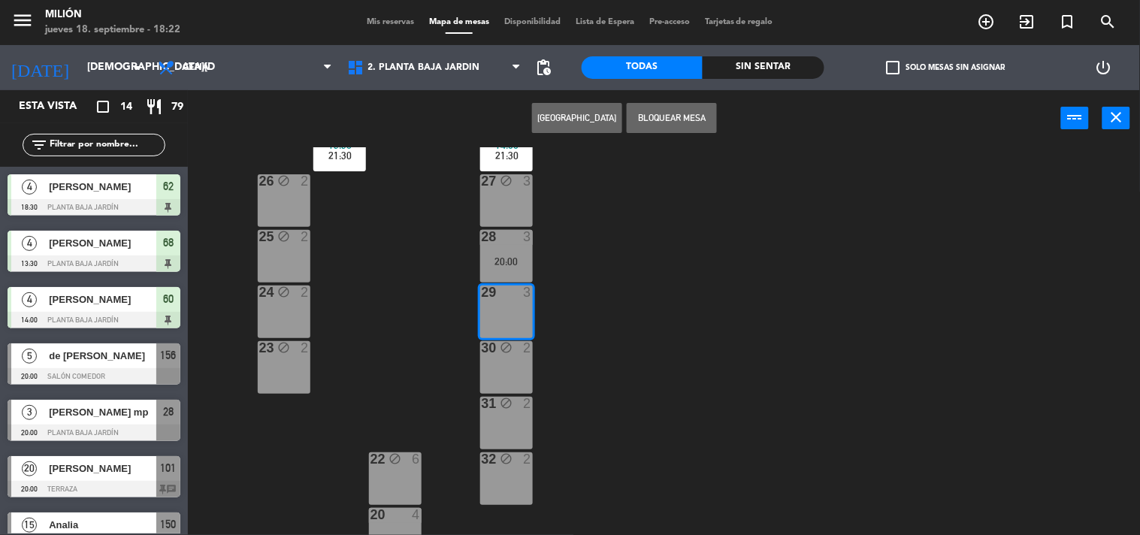
click at [651, 119] on button "Bloquear Mesa" at bounding box center [671, 118] width 90 height 30
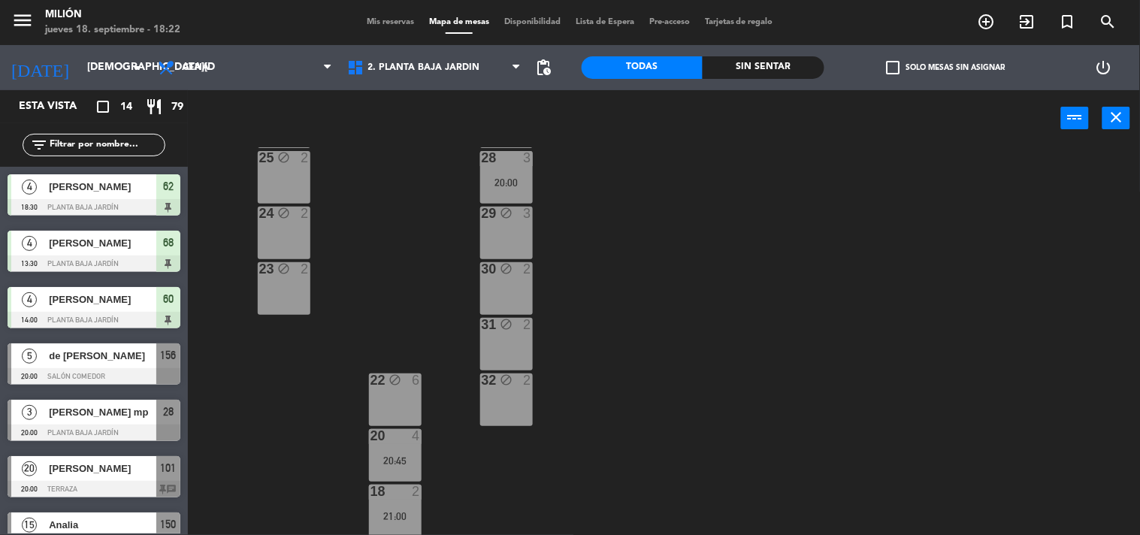
scroll to position [0, 0]
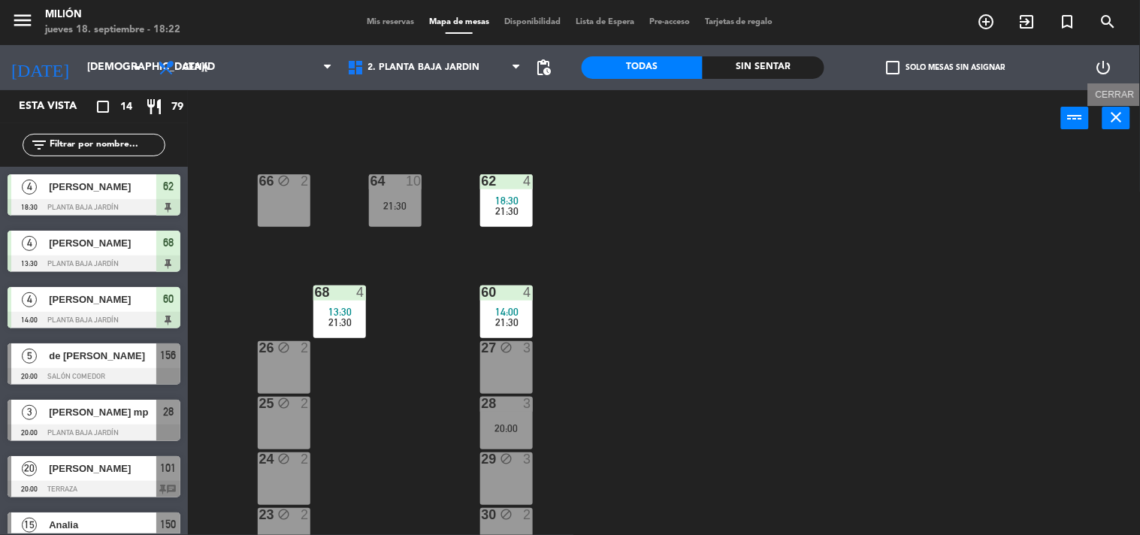
click at [1109, 120] on icon "close" at bounding box center [1116, 117] width 18 height 18
